Goal: Information Seeking & Learning: Learn about a topic

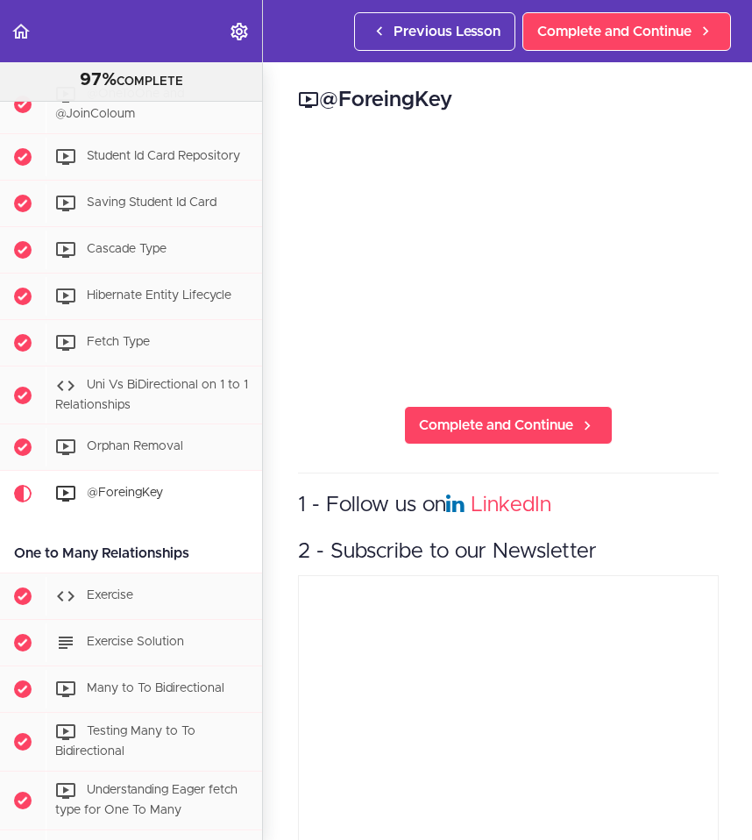
scroll to position [2362, 0]
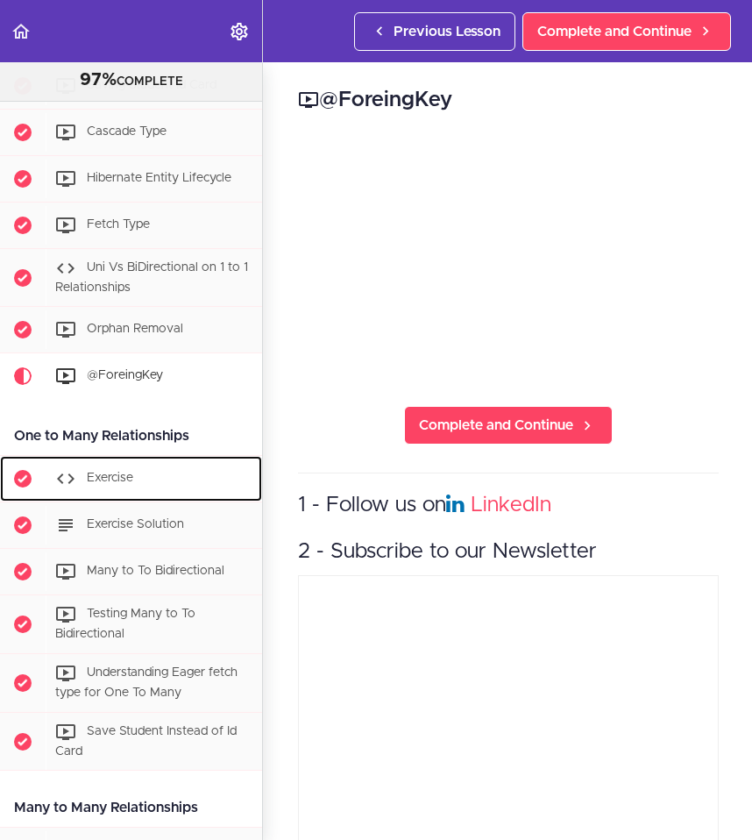
click at [128, 481] on span "Exercise" at bounding box center [110, 479] width 46 height 12
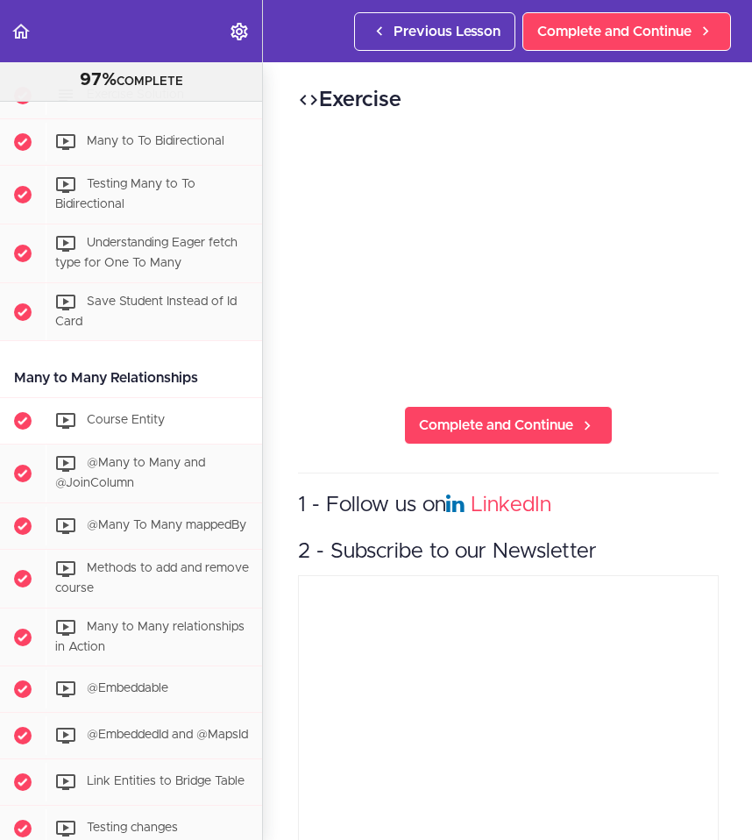
scroll to position [2800, 0]
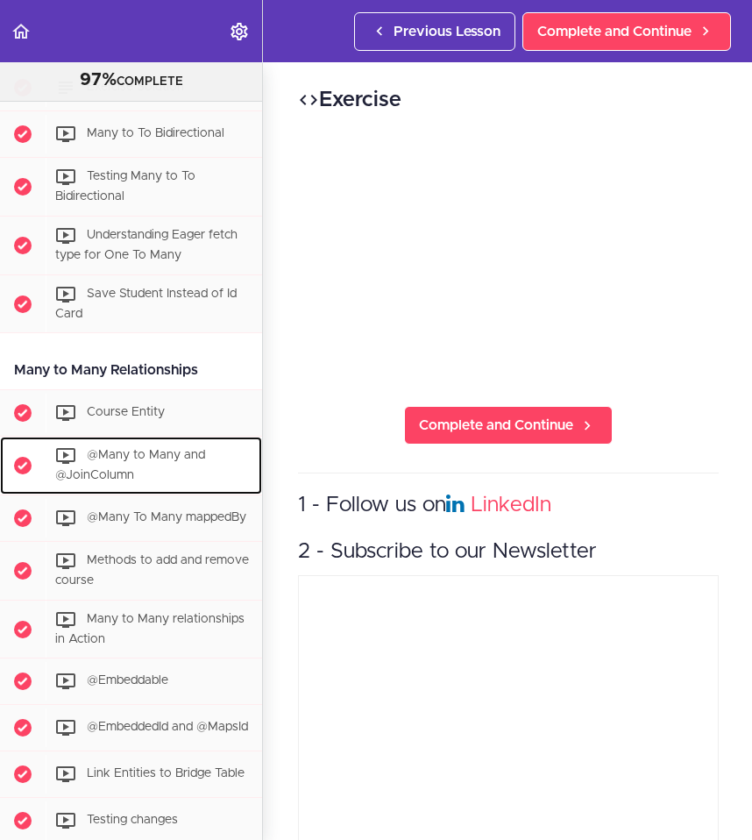
click at [187, 459] on span "@Many to Many and @JoinColumn" at bounding box center [130, 466] width 150 height 32
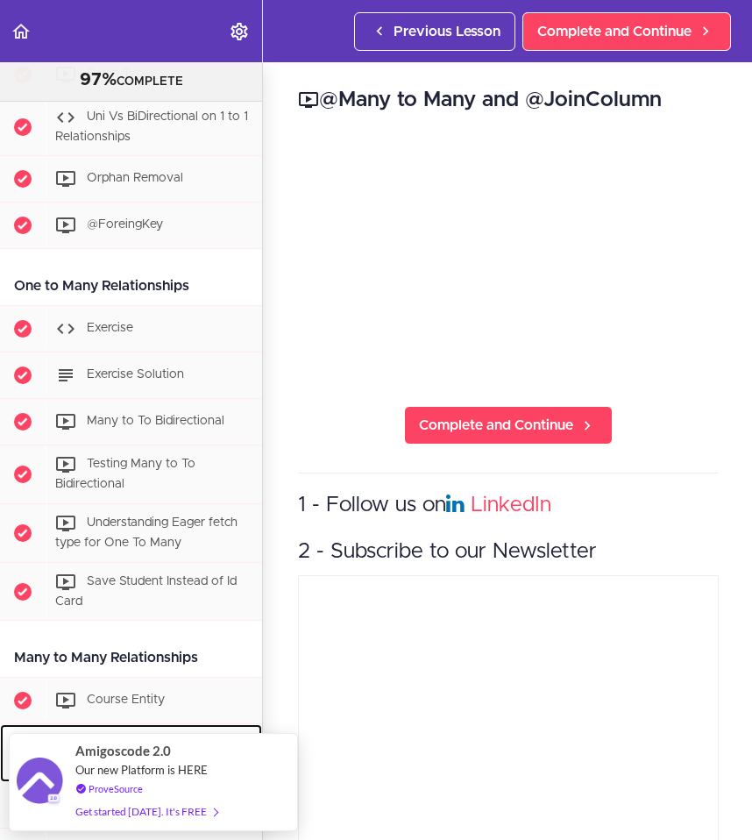
scroll to position [2512, 0]
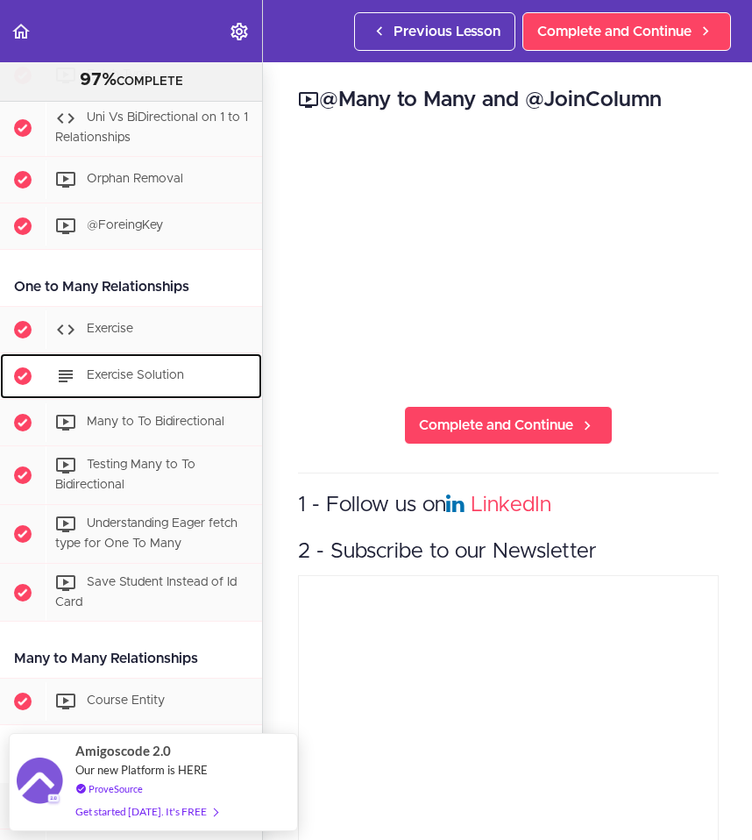
click at [169, 381] on div "Exercise Solution" at bounding box center [154, 376] width 217 height 39
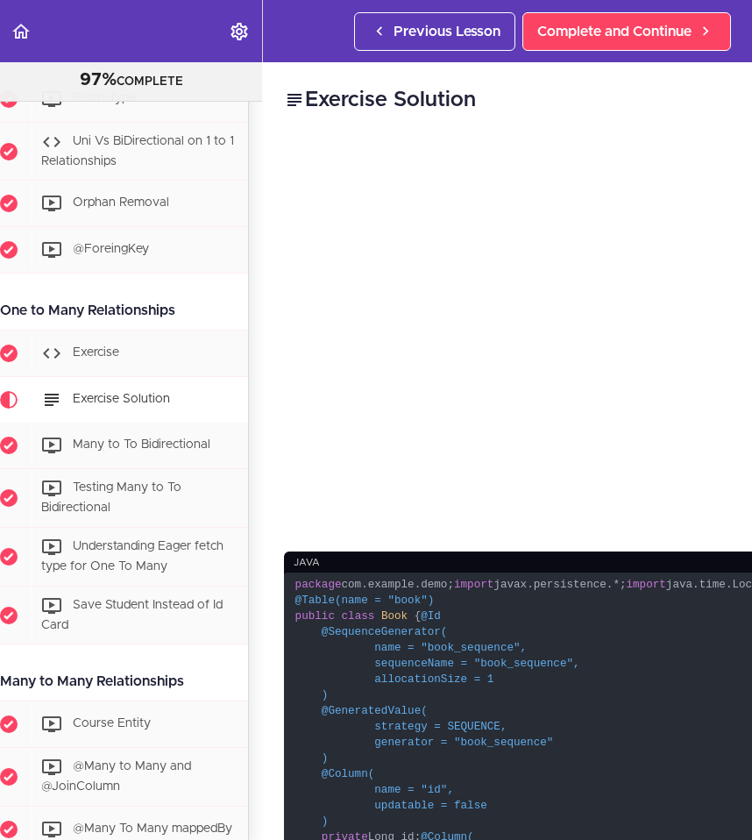
scroll to position [2500, 0]
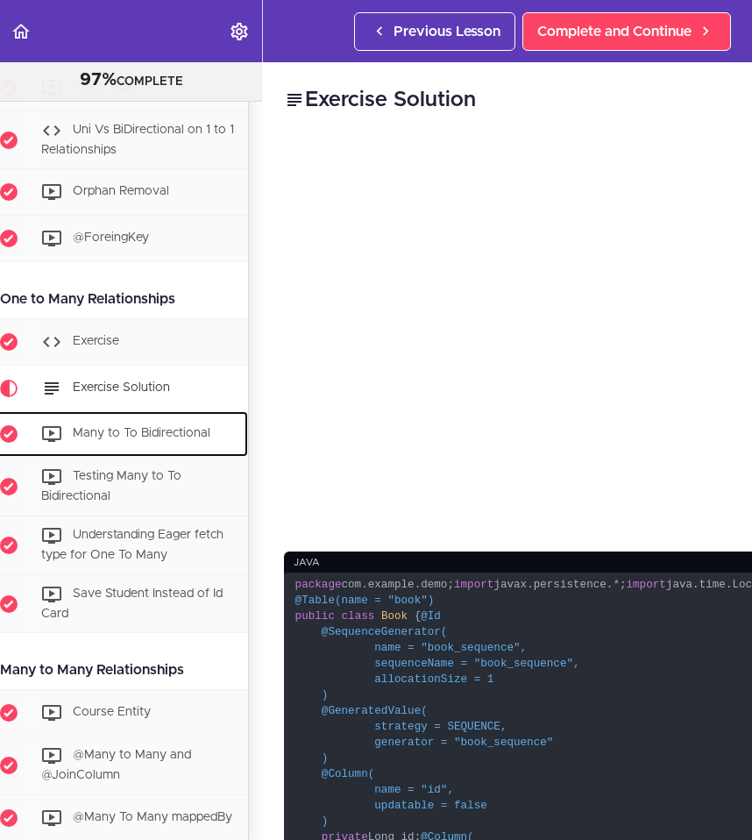
click at [180, 431] on span "Many to To Bidirectional" at bounding box center [142, 434] width 138 height 12
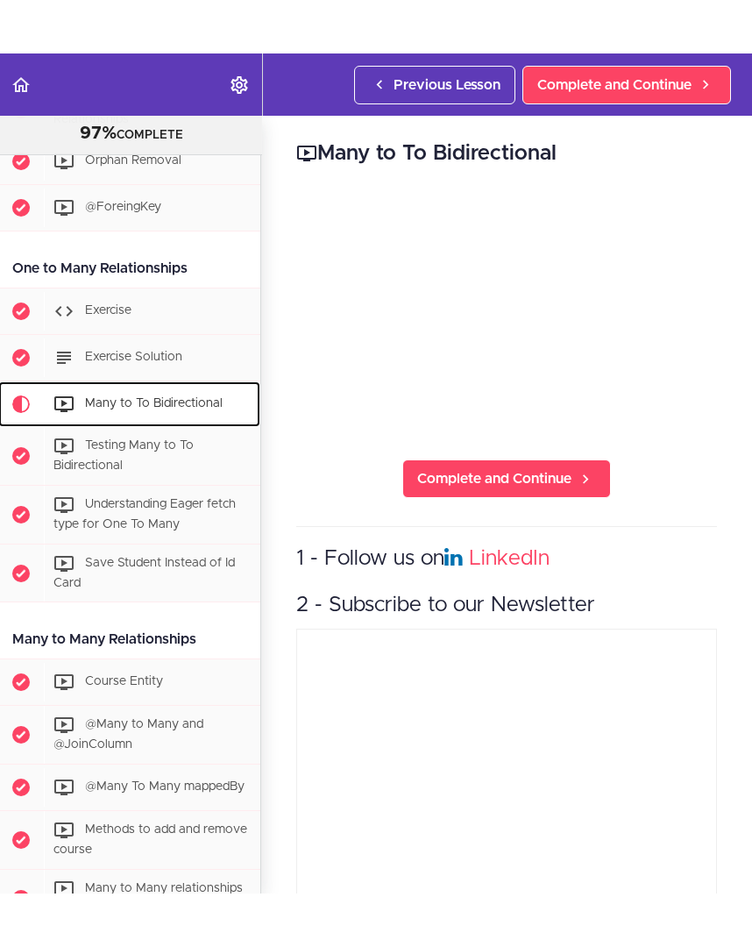
scroll to position [2782, 0]
